Goal: Transaction & Acquisition: Obtain resource

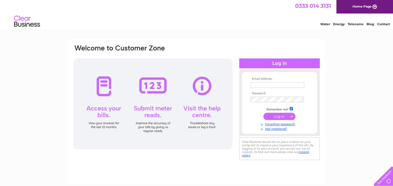
type input "ledgers@smashburger.co.uk"
click at [282, 116] on input "submit" at bounding box center [279, 116] width 32 height 7
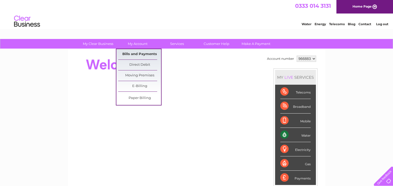
click at [136, 54] on link "Bills and Payments" at bounding box center [139, 54] width 43 height 10
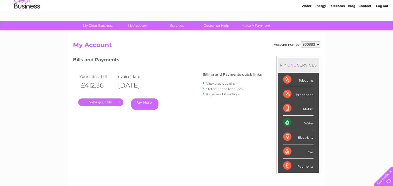
scroll to position [26, 0]
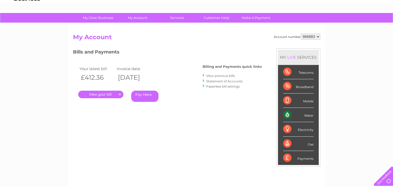
click at [103, 94] on link "." at bounding box center [100, 95] width 45 height 8
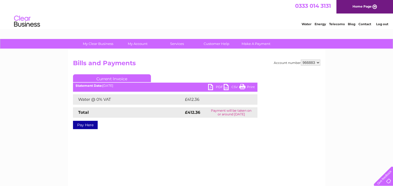
click at [213, 86] on link "PDF" at bounding box center [216, 88] width 16 height 8
